Goal: Book appointment/travel/reservation

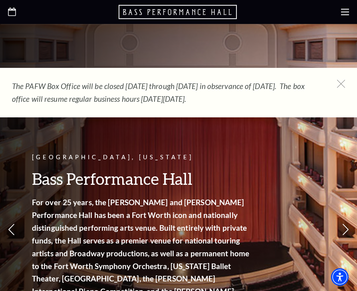
click at [13, 14] on icon "Open this option" at bounding box center [12, 12] width 8 height 8
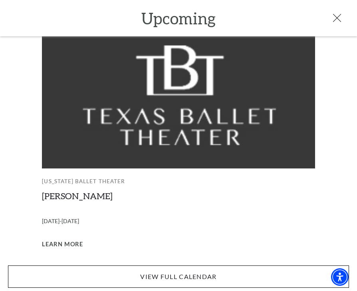
scroll to position [99, 0]
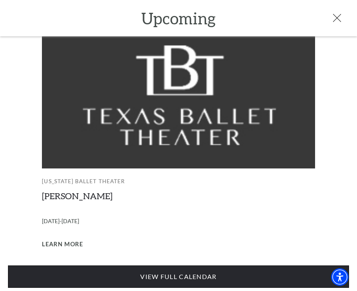
click at [149, 267] on link "View Full Calendar" at bounding box center [178, 276] width 341 height 22
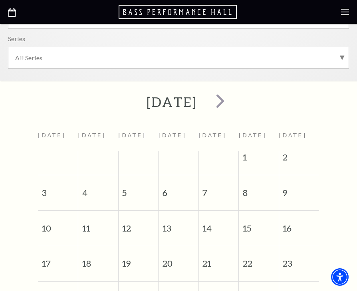
scroll to position [184, 0]
click at [232, 100] on span "next" at bounding box center [220, 100] width 23 height 23
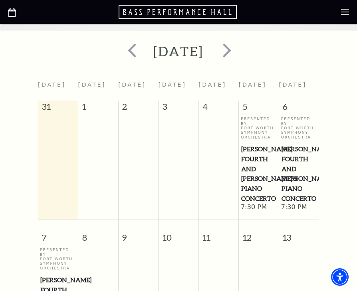
scroll to position [197, 0]
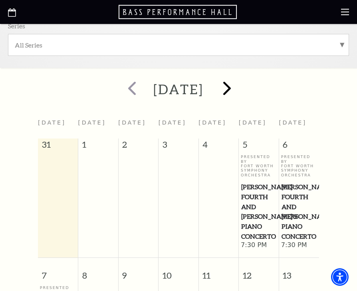
click at [238, 89] on span "next" at bounding box center [227, 88] width 23 height 23
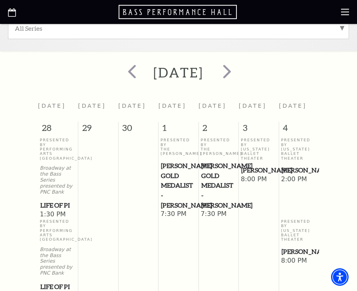
scroll to position [202, 0]
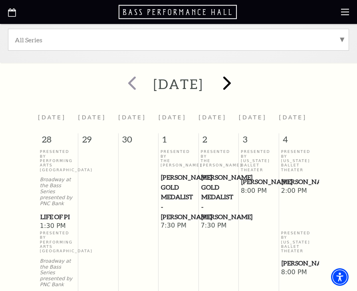
click at [238, 88] on span "next" at bounding box center [227, 82] width 23 height 23
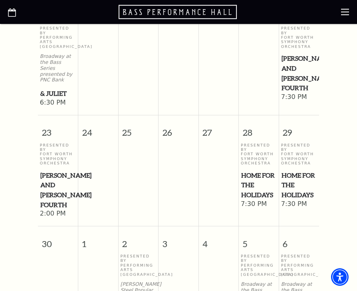
scroll to position [1087, 0]
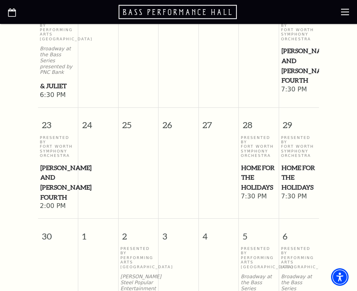
click at [257, 163] on span "Home for the Holidays" at bounding box center [258, 178] width 35 height 30
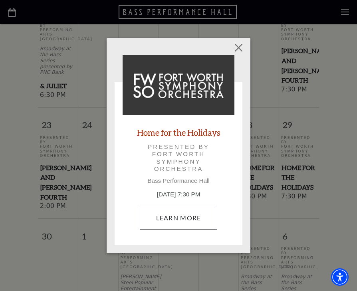
click at [188, 218] on link "Learn More" at bounding box center [179, 218] width 78 height 22
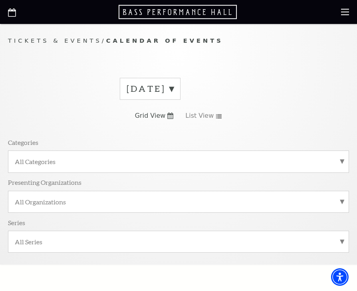
click at [166, 74] on div "[DATE] Grid View List View Categories All Categories Presenting Organizations A…" at bounding box center [178, 168] width 341 height 192
click at [166, 85] on label "[DATE]" at bounding box center [150, 89] width 47 height 12
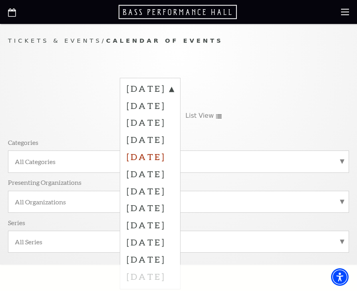
click at [152, 161] on label "[DATE]" at bounding box center [150, 156] width 47 height 17
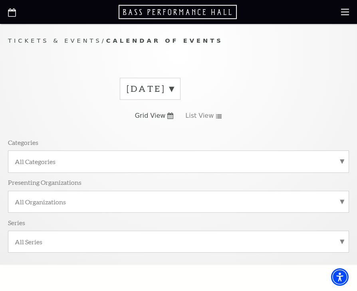
click at [174, 88] on label "[DATE]" at bounding box center [150, 89] width 47 height 12
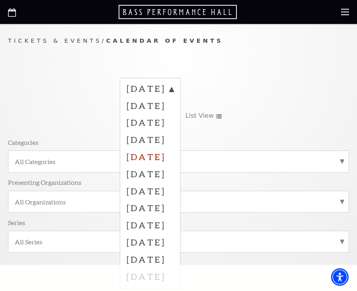
click at [156, 155] on label "[DATE]" at bounding box center [150, 156] width 47 height 17
